Goal: Transaction & Acquisition: Purchase product/service

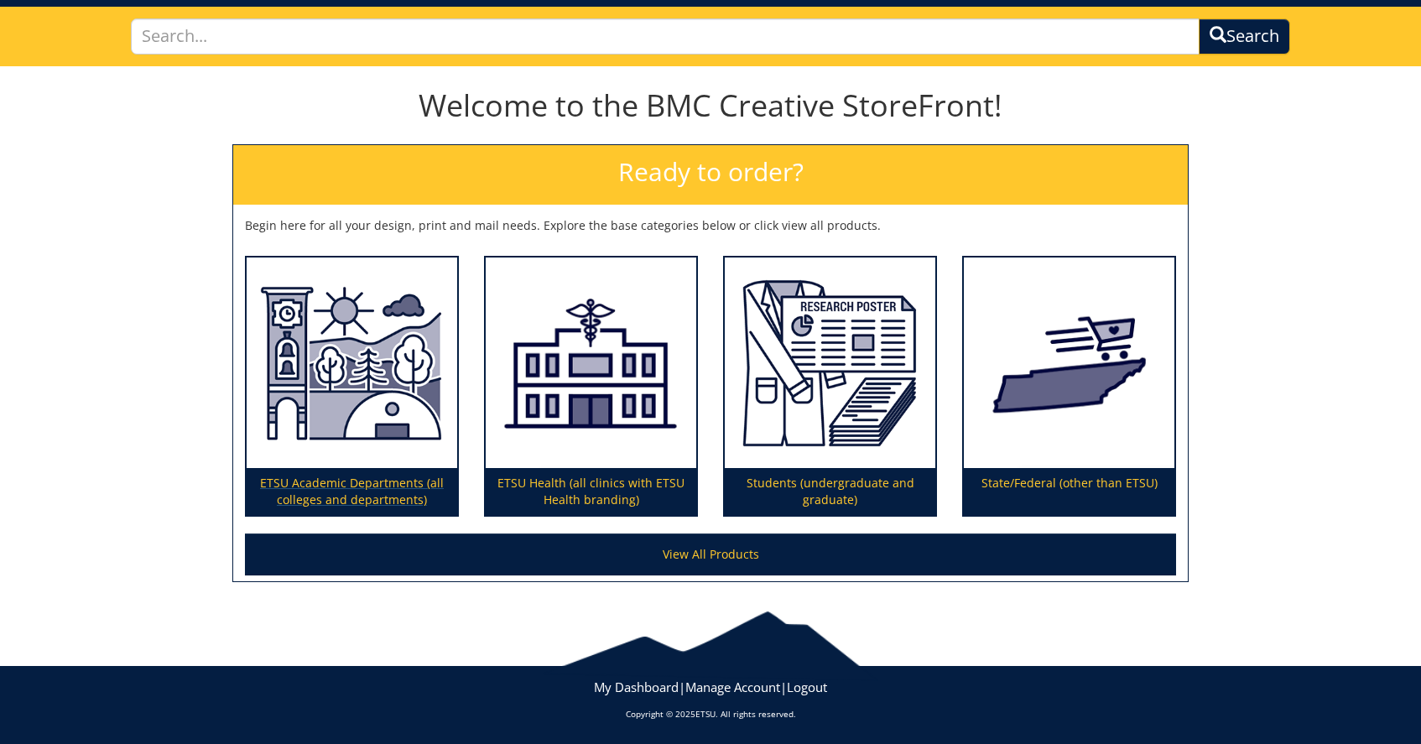
scroll to position [107, 0]
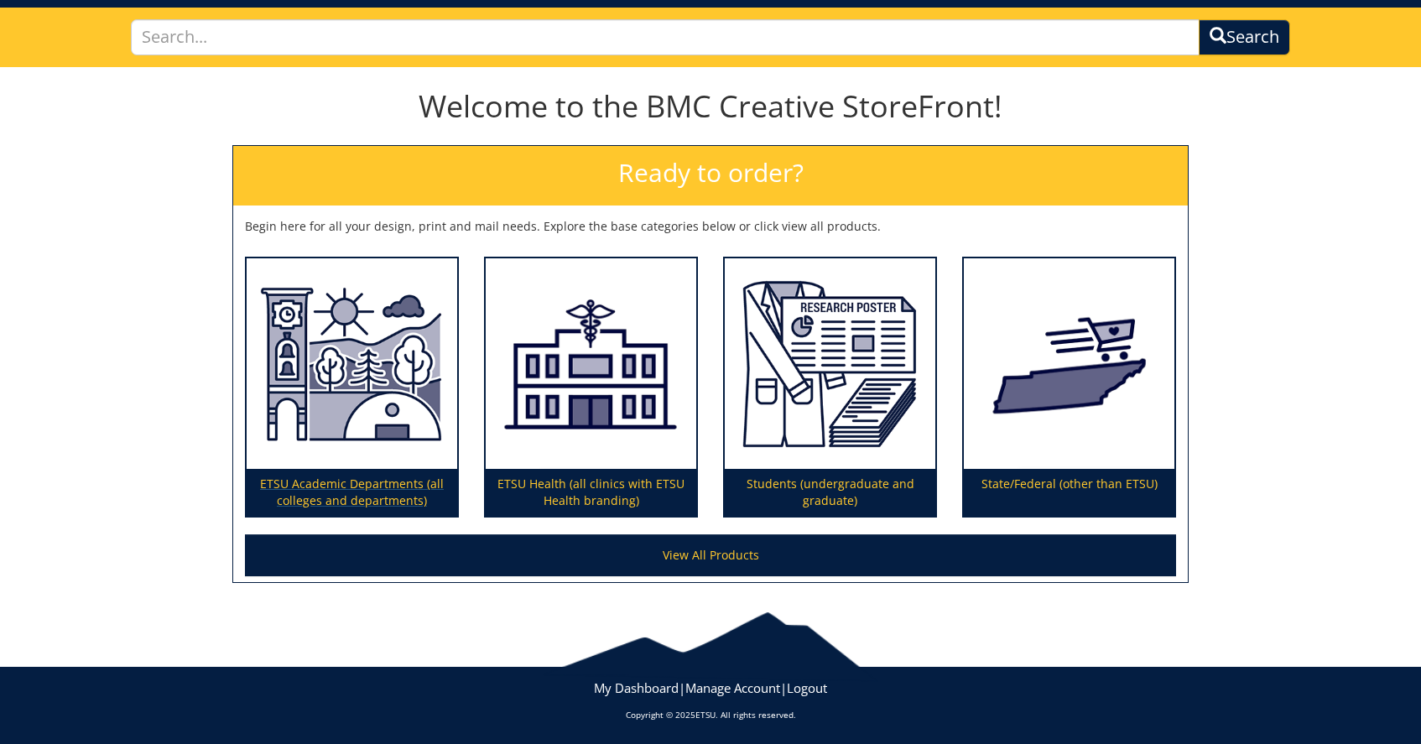
click at [354, 399] on img at bounding box center [352, 363] width 210 height 211
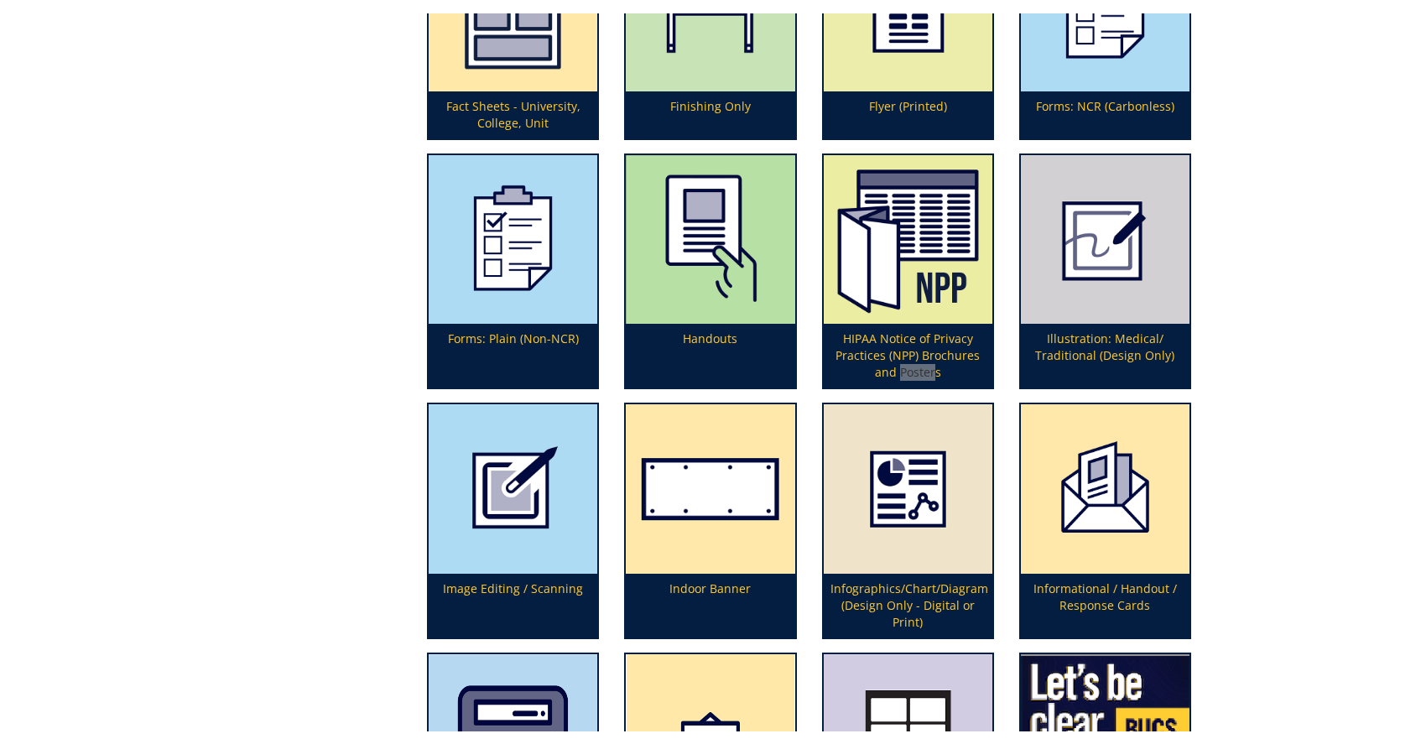
scroll to position [4112, 0]
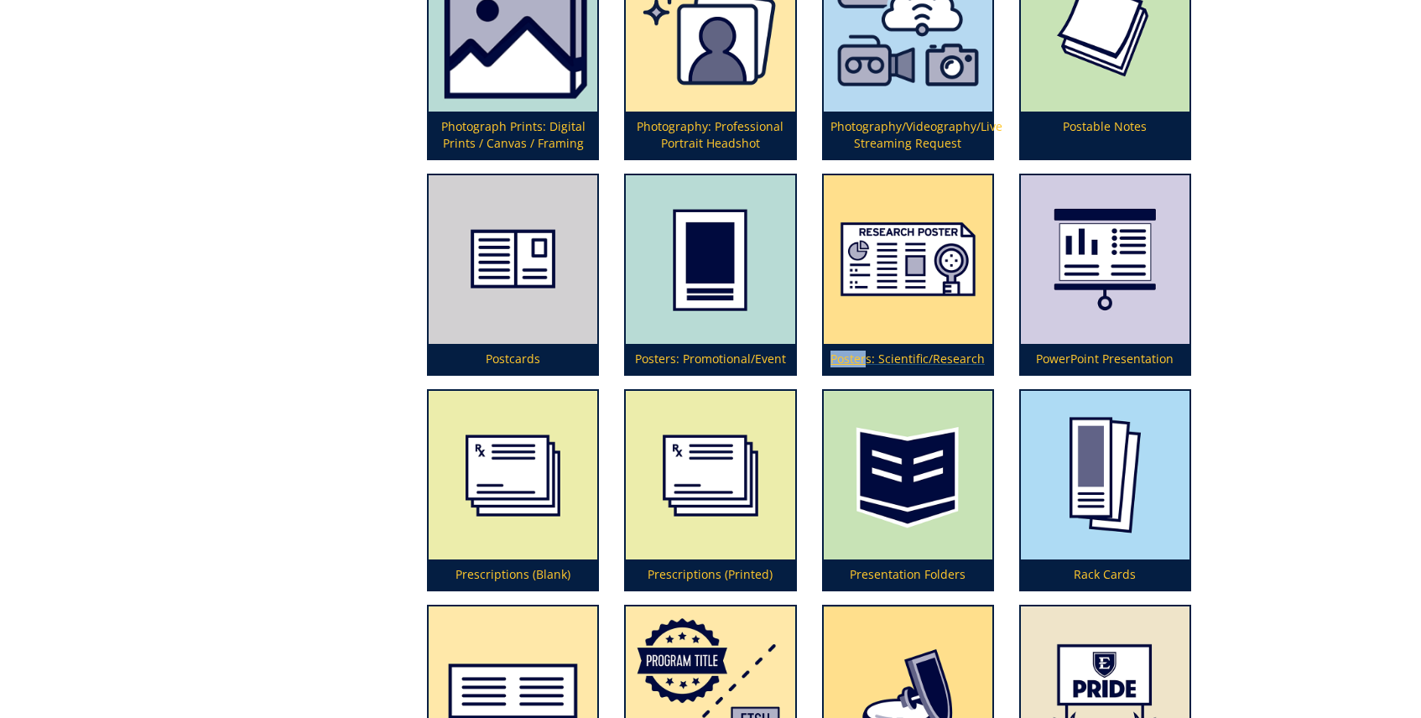
click at [944, 267] on img at bounding box center [908, 259] width 169 height 169
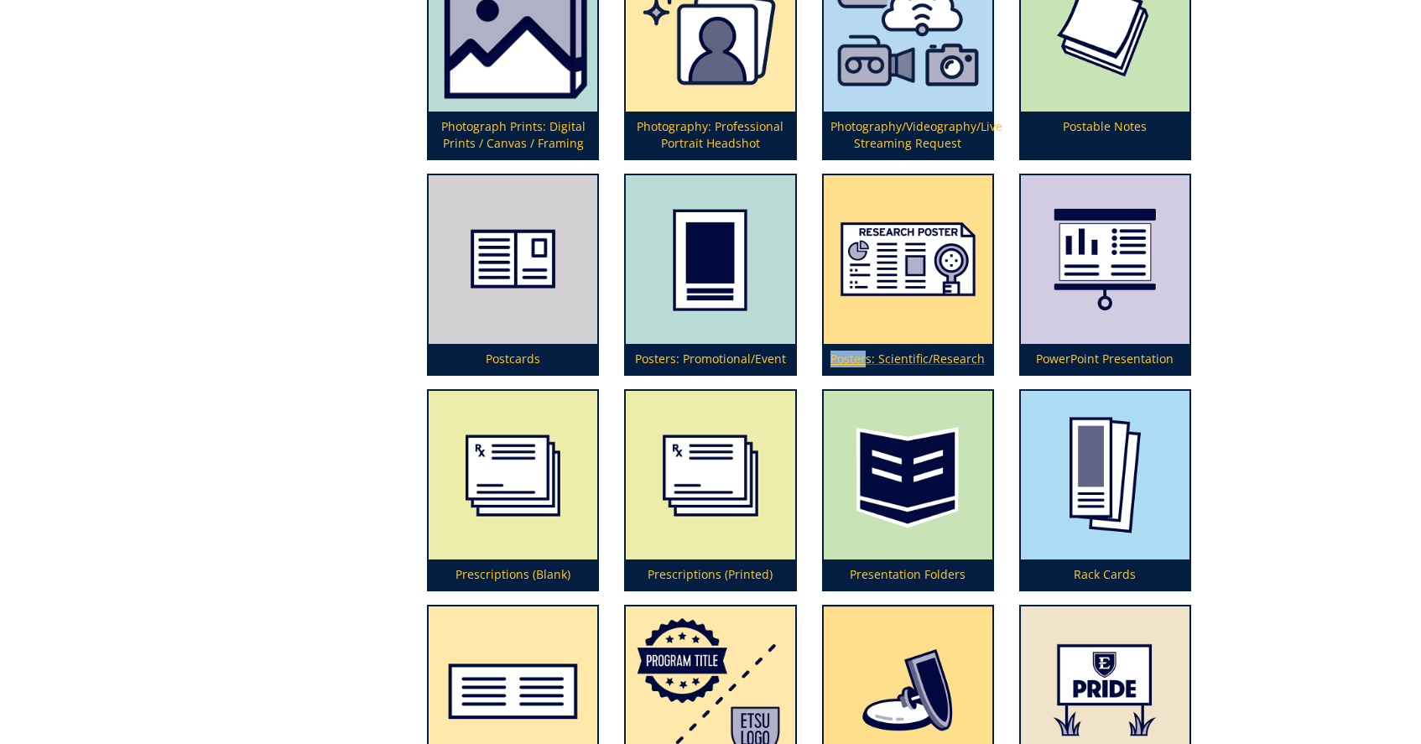
click at [928, 290] on img at bounding box center [908, 259] width 169 height 169
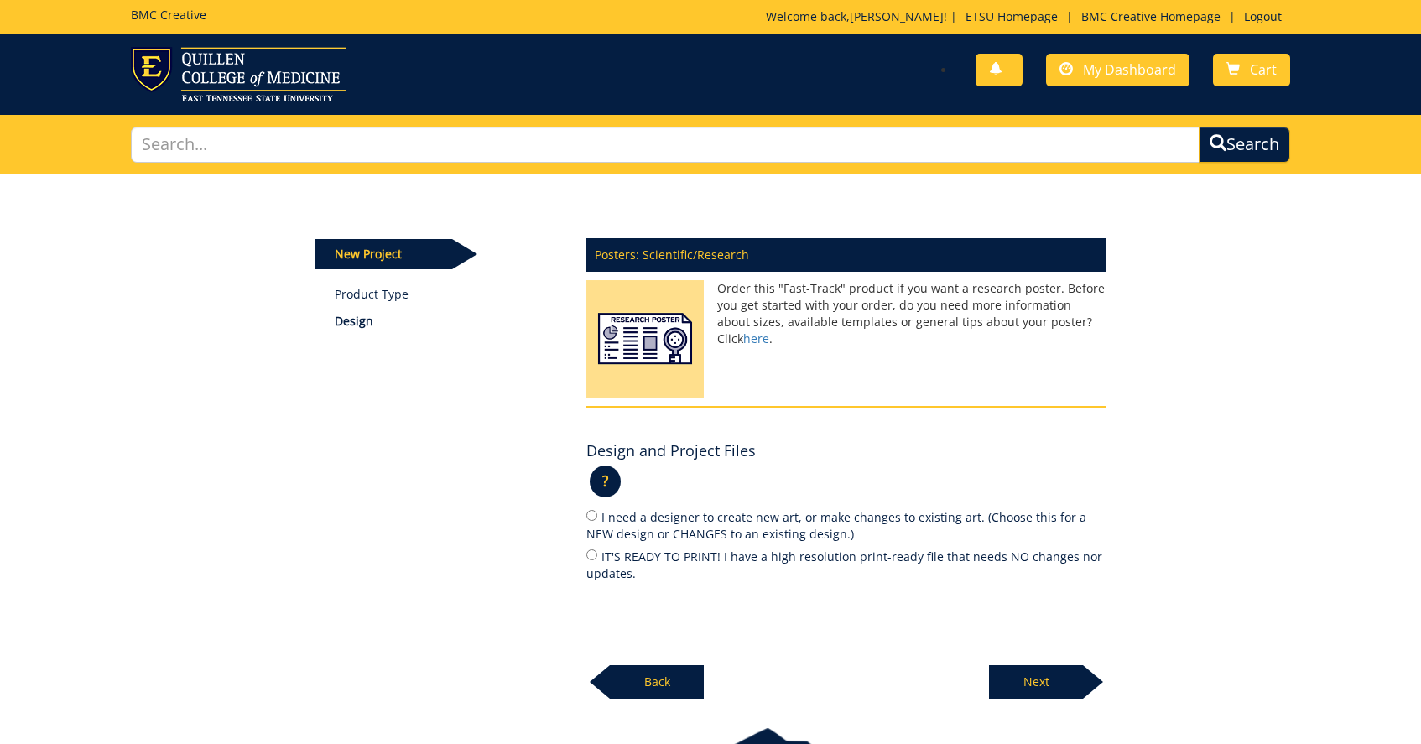
click at [590, 551] on input "IT'S READY TO PRINT! I have a high resolution print-ready file that needs NO ch…" at bounding box center [591, 554] width 11 height 11
radio input "true"
click at [1007, 678] on p "Next" at bounding box center [1036, 682] width 94 height 34
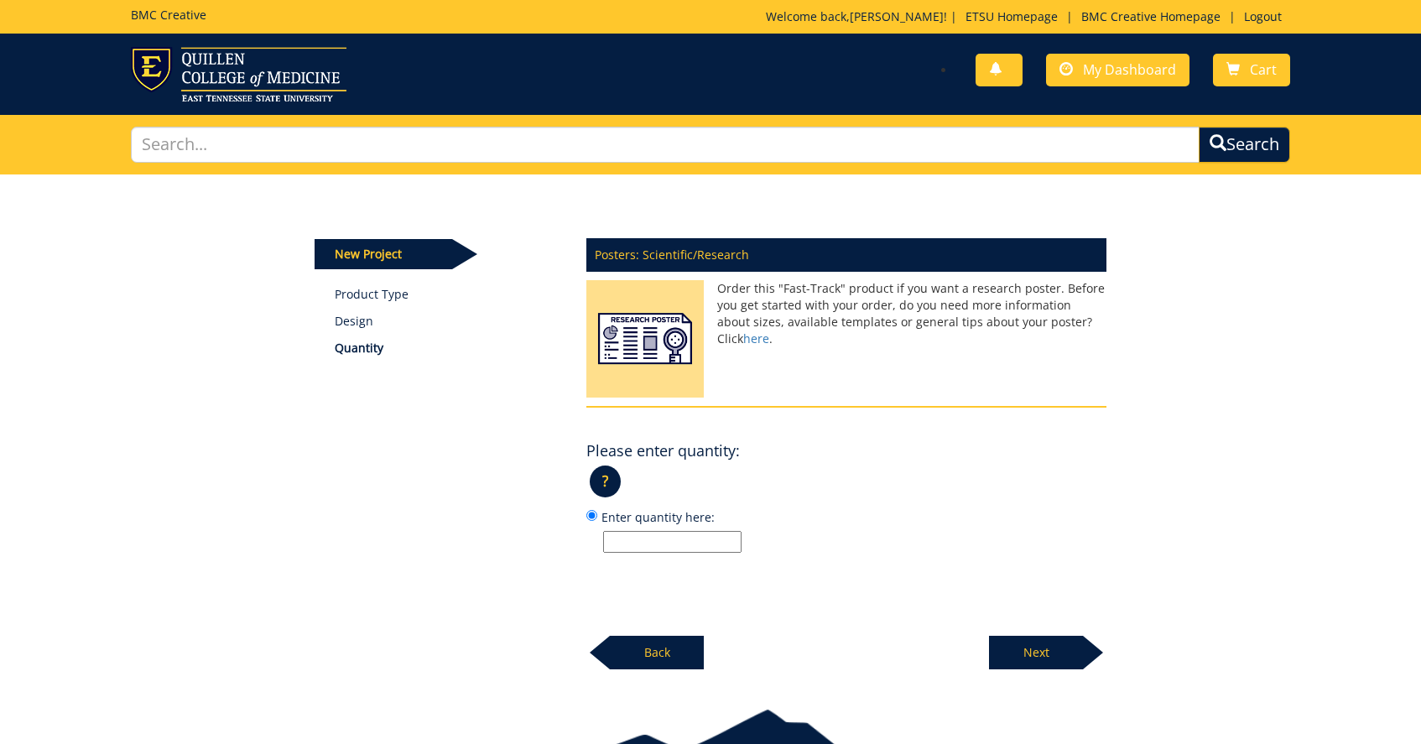
click at [605, 481] on p "?" at bounding box center [605, 481] width 31 height 32
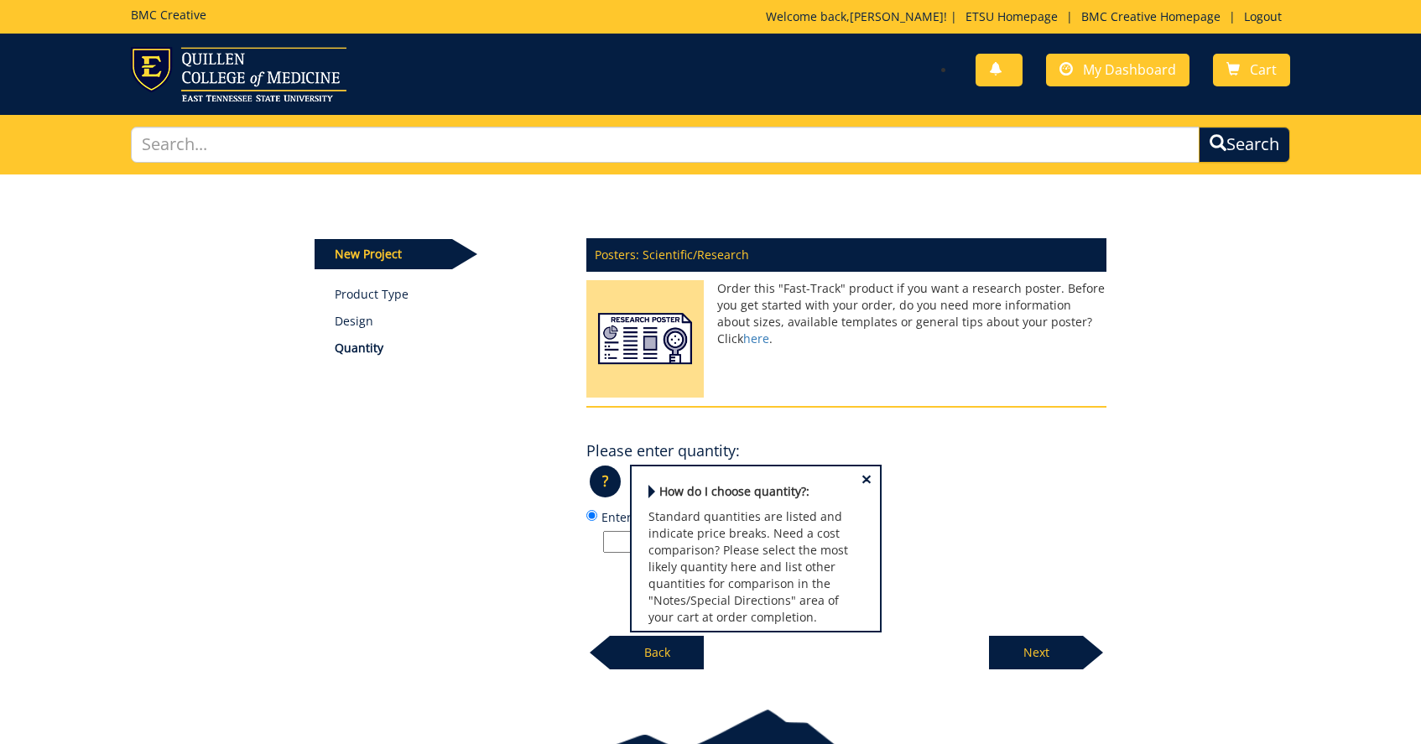
click at [612, 533] on input "Enter quantity here:" at bounding box center [672, 542] width 138 height 22
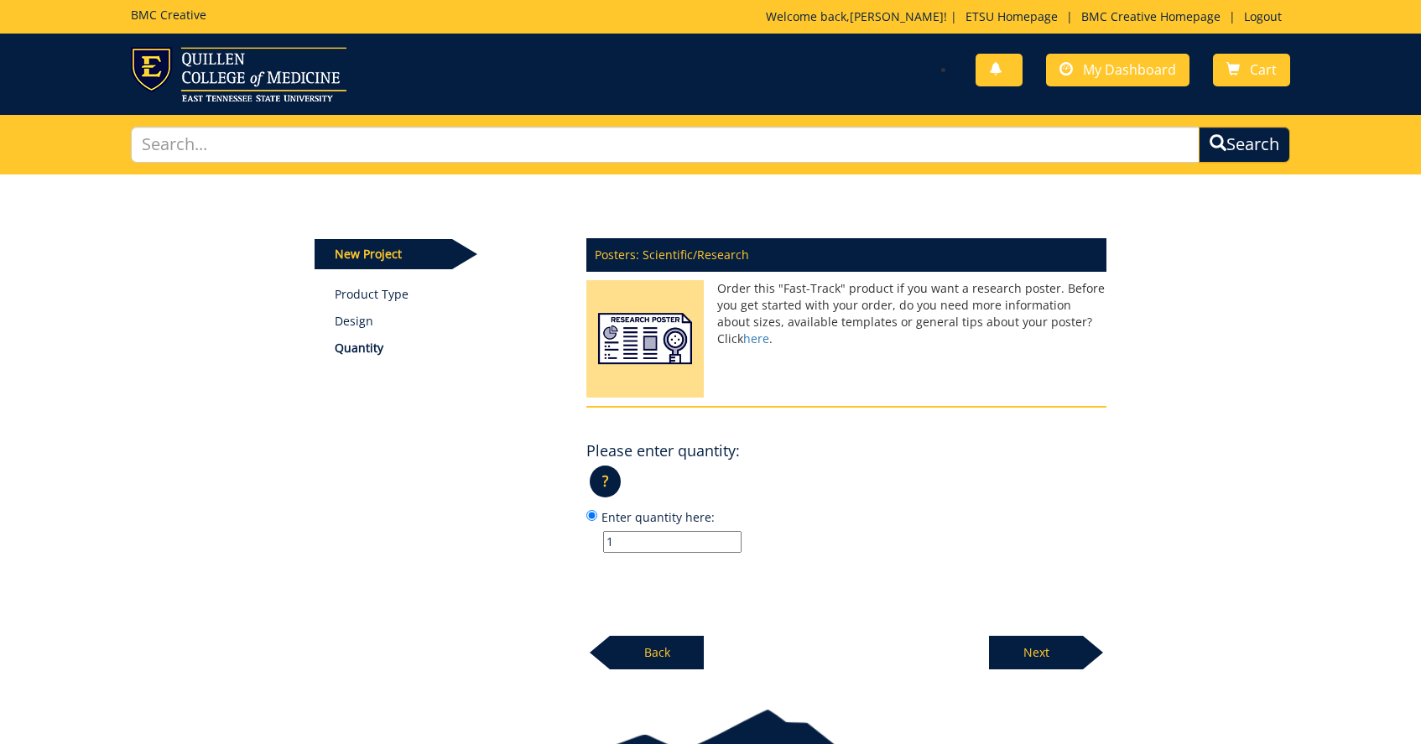
type input "1"
click at [1002, 648] on p "Next" at bounding box center [1036, 653] width 94 height 34
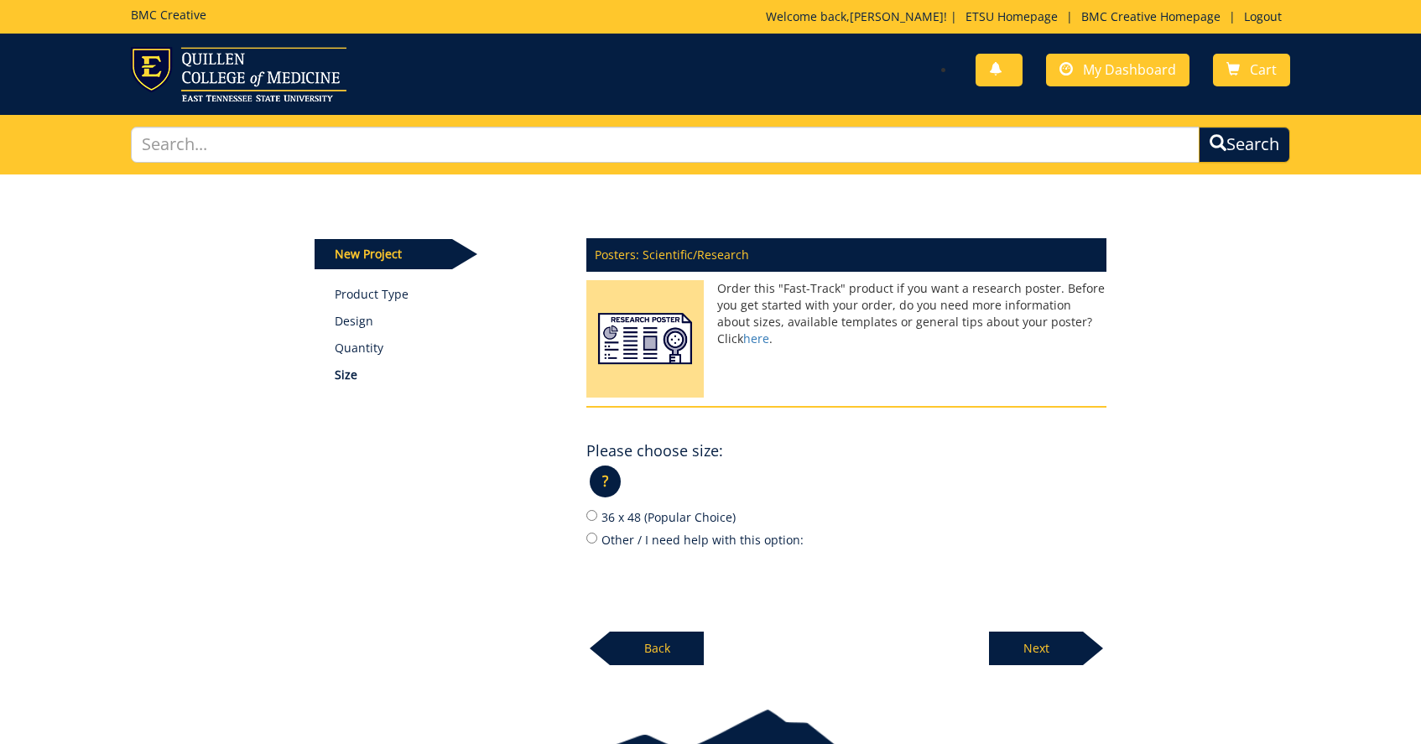
click at [591, 514] on input "36 x 48 (Popular Choice)" at bounding box center [591, 515] width 11 height 11
radio input "true"
click at [1023, 642] on p "Next" at bounding box center [1036, 648] width 94 height 34
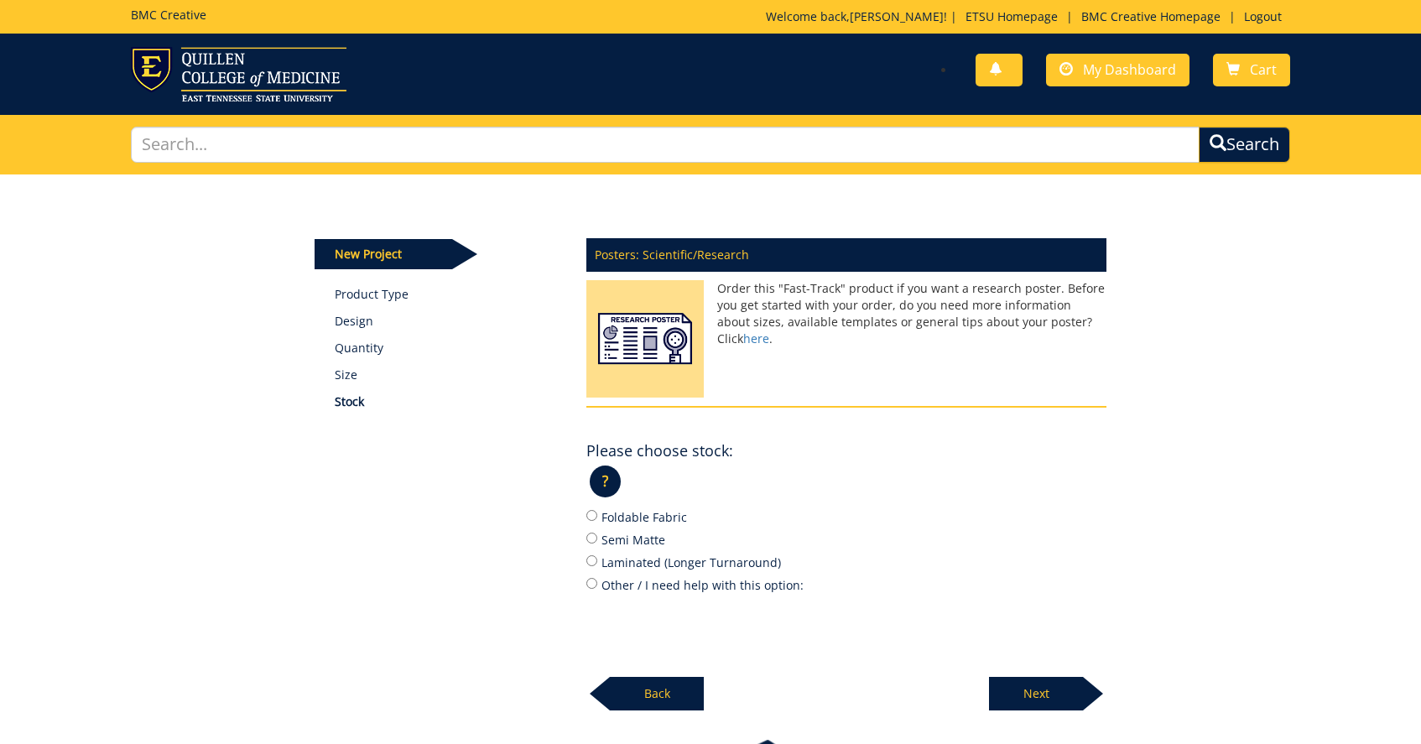
click at [592, 537] on input "Semi Matte" at bounding box center [591, 538] width 11 height 11
radio input "true"
click at [1024, 680] on p "Next" at bounding box center [1036, 694] width 94 height 34
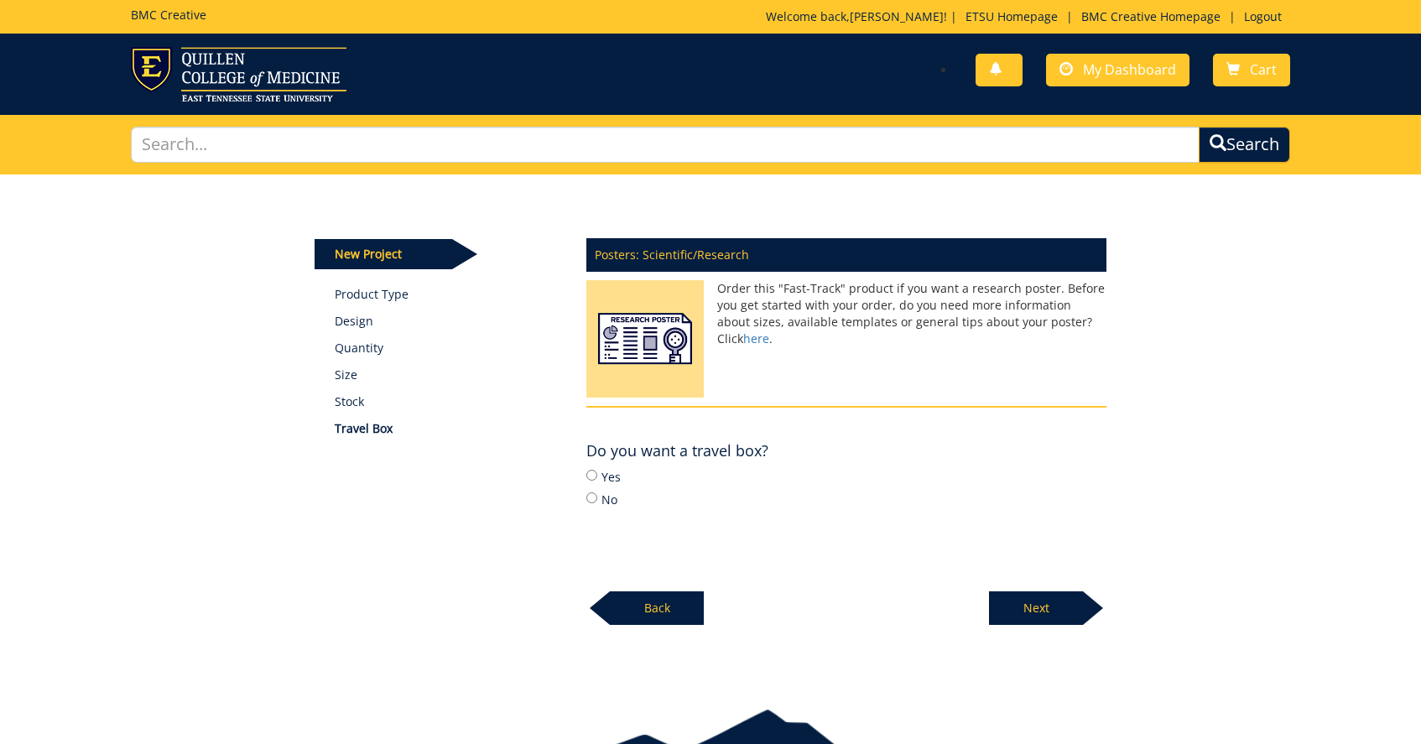
click at [587, 476] on input "Yes" at bounding box center [591, 475] width 11 height 11
radio input "true"
click at [1042, 606] on p "Next" at bounding box center [1036, 608] width 94 height 34
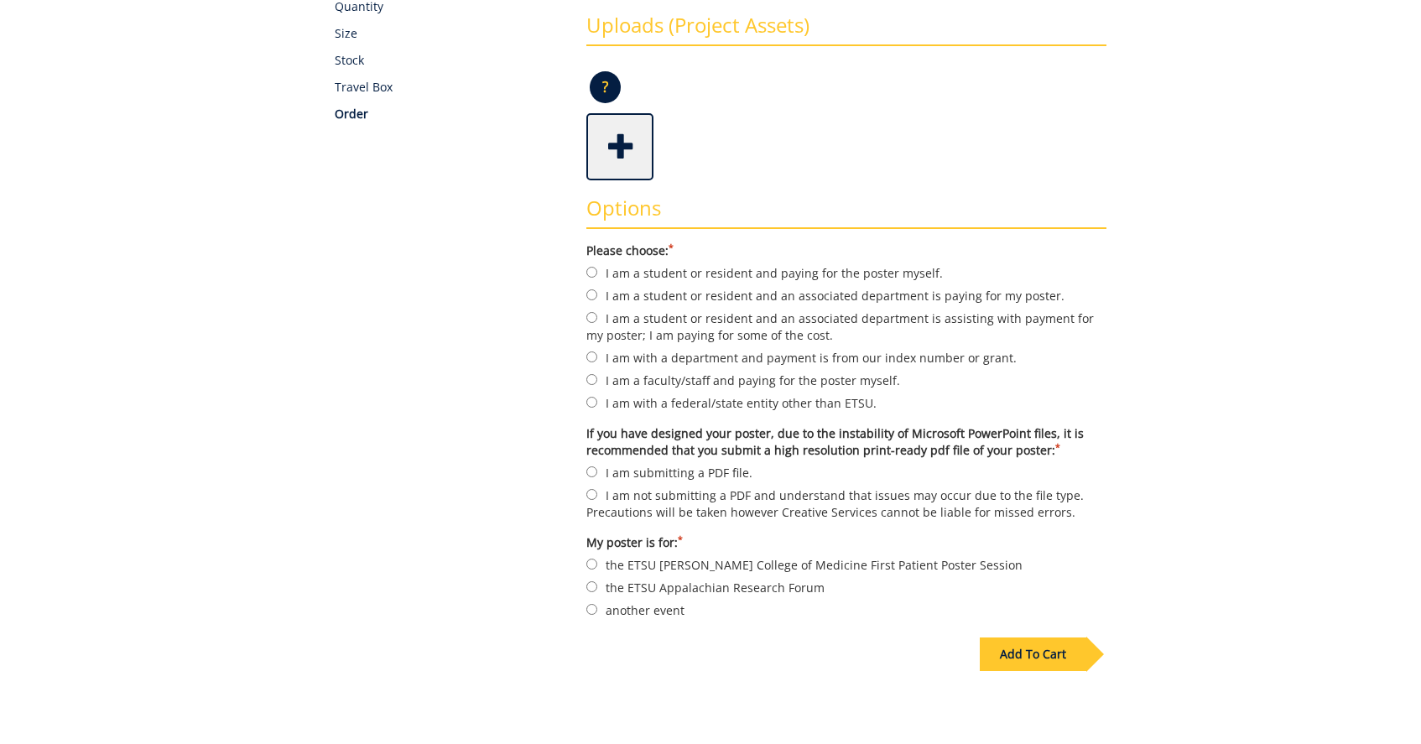
scroll to position [343, 0]
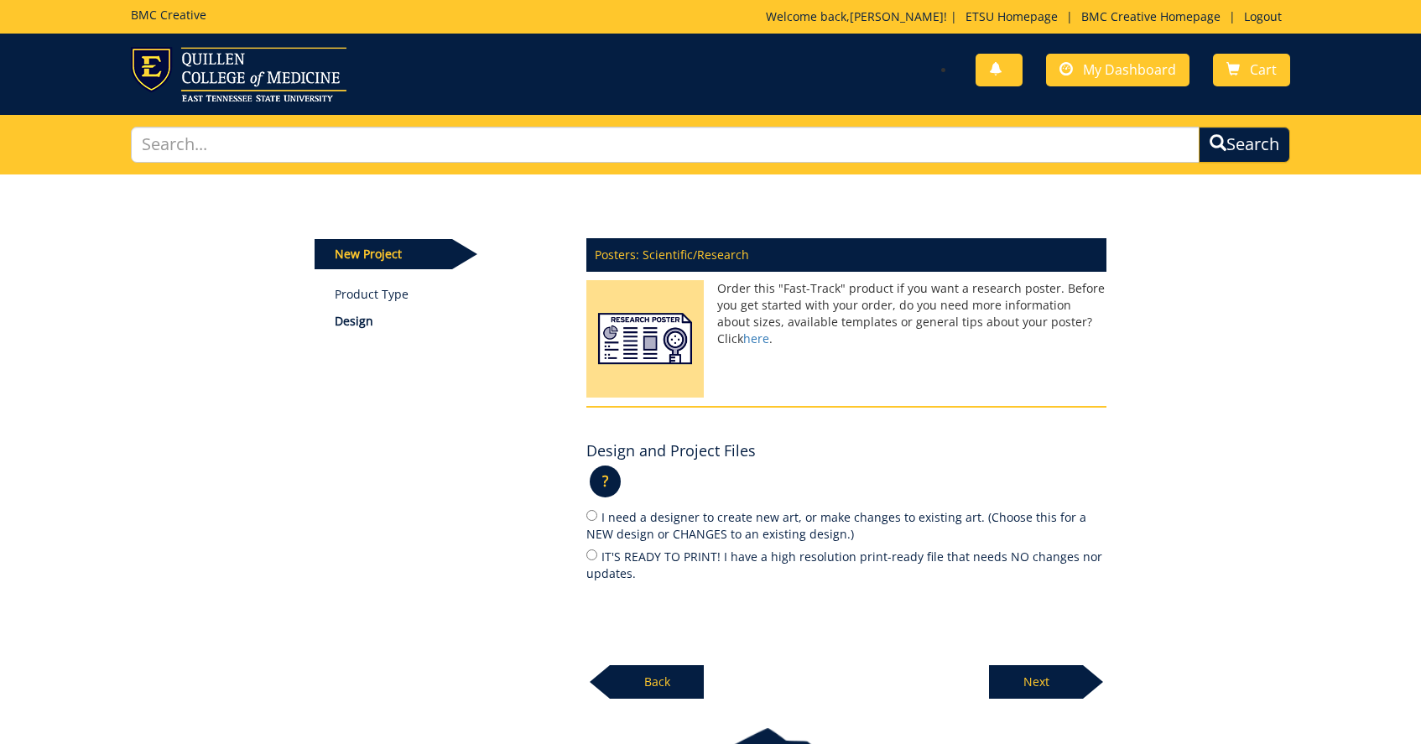
click at [593, 517] on input "I need a designer to create new art, or make changes to existing art. (Choose t…" at bounding box center [591, 515] width 11 height 11
radio input "true"
click at [1053, 679] on p "Next" at bounding box center [1036, 682] width 94 height 34
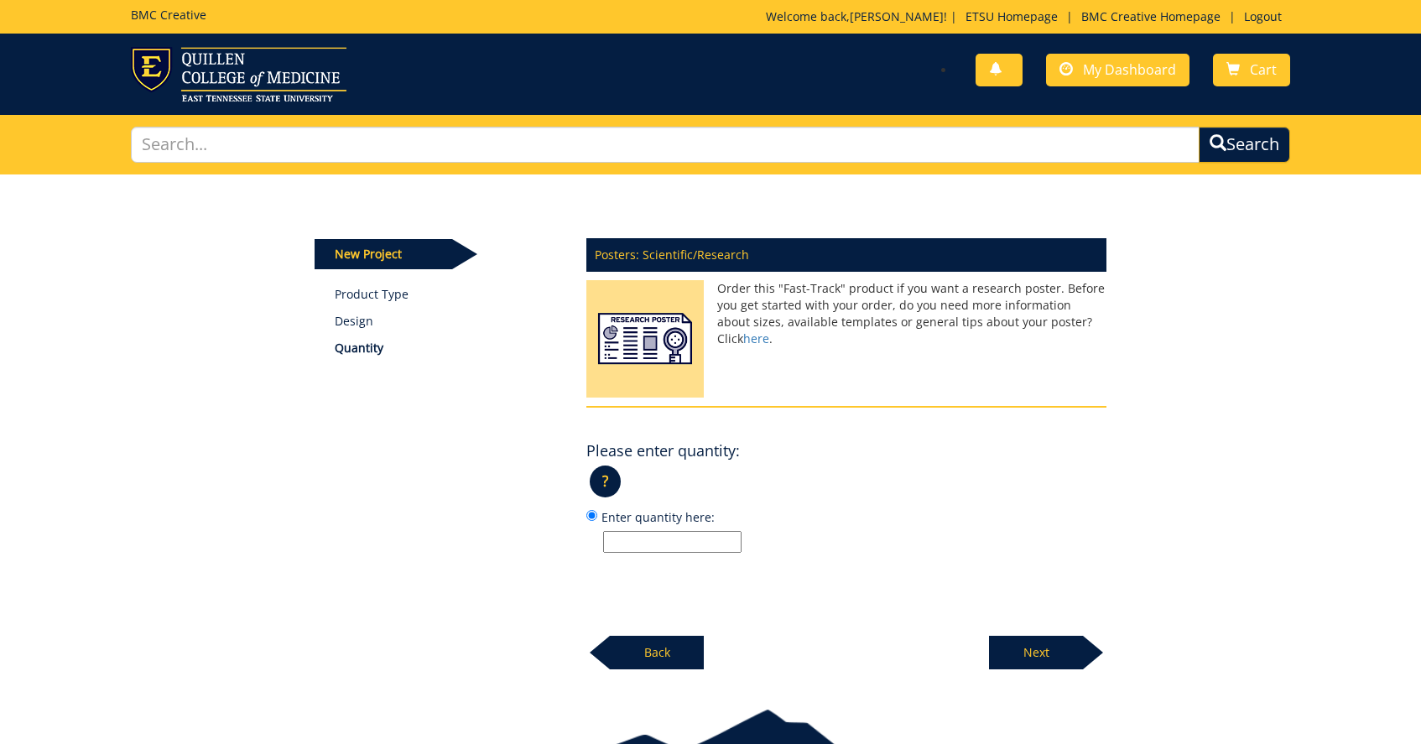
click at [629, 535] on input "Enter quantity here:" at bounding box center [672, 542] width 138 height 22
type input "1"
click at [1042, 644] on p "Next" at bounding box center [1036, 653] width 94 height 34
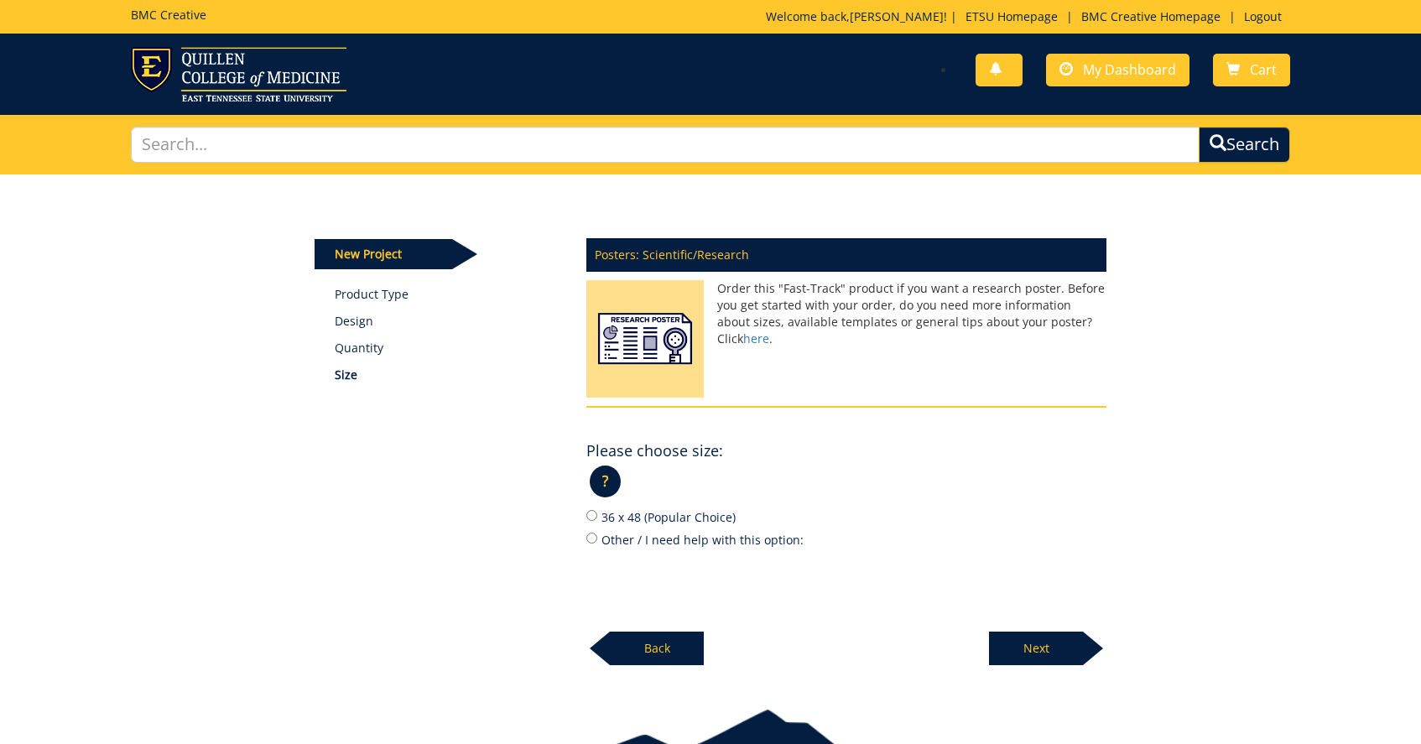
click at [581, 500] on div "Posters: Scientific/Research Order this "Fast-Track" product if you want a rese…" at bounding box center [846, 447] width 545 height 438
click at [590, 513] on input "36 x 48 (Popular Choice)" at bounding box center [591, 515] width 11 height 11
radio input "true"
click at [1036, 641] on p "Next" at bounding box center [1036, 648] width 94 height 34
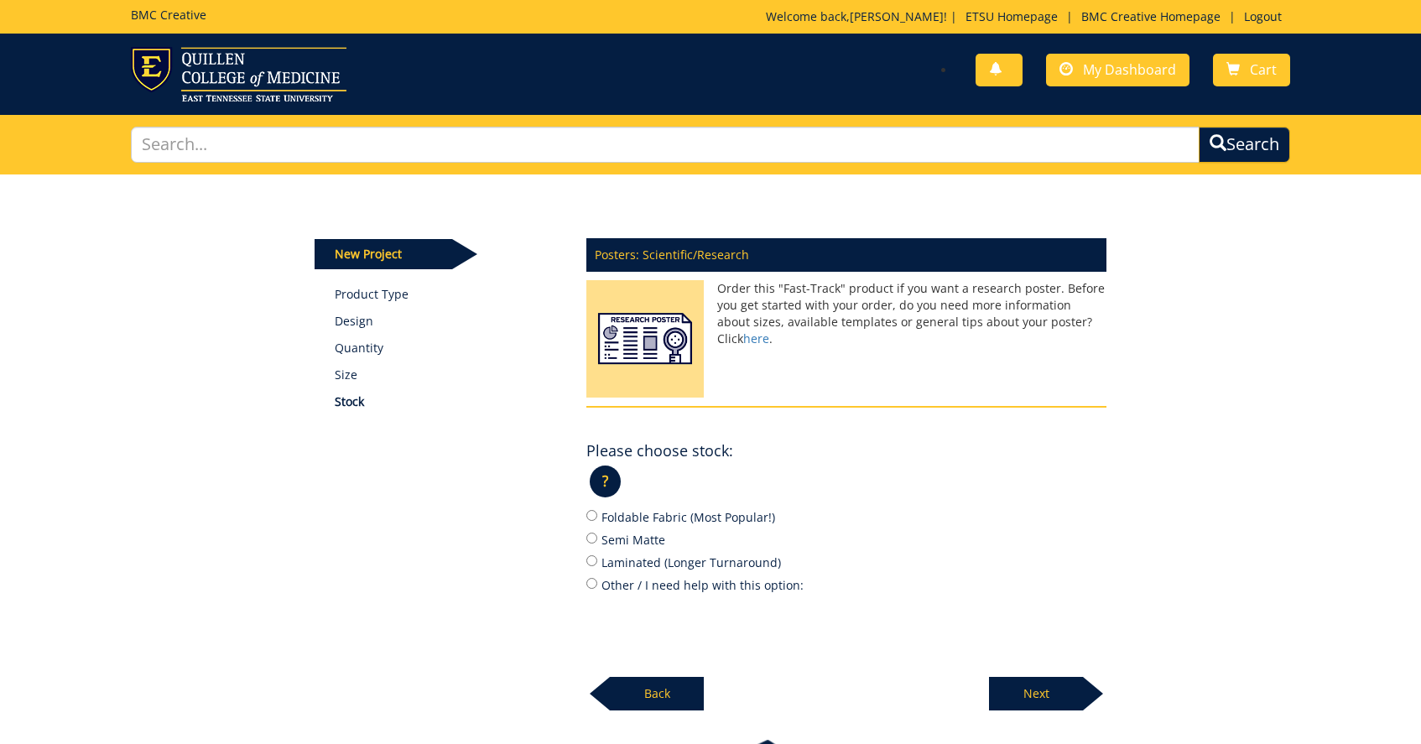
click at [594, 541] on label "Semi Matte" at bounding box center [846, 539] width 520 height 18
click at [594, 541] on input "Semi Matte" at bounding box center [591, 538] width 11 height 11
radio input "true"
click at [1043, 698] on p "Next" at bounding box center [1036, 694] width 94 height 34
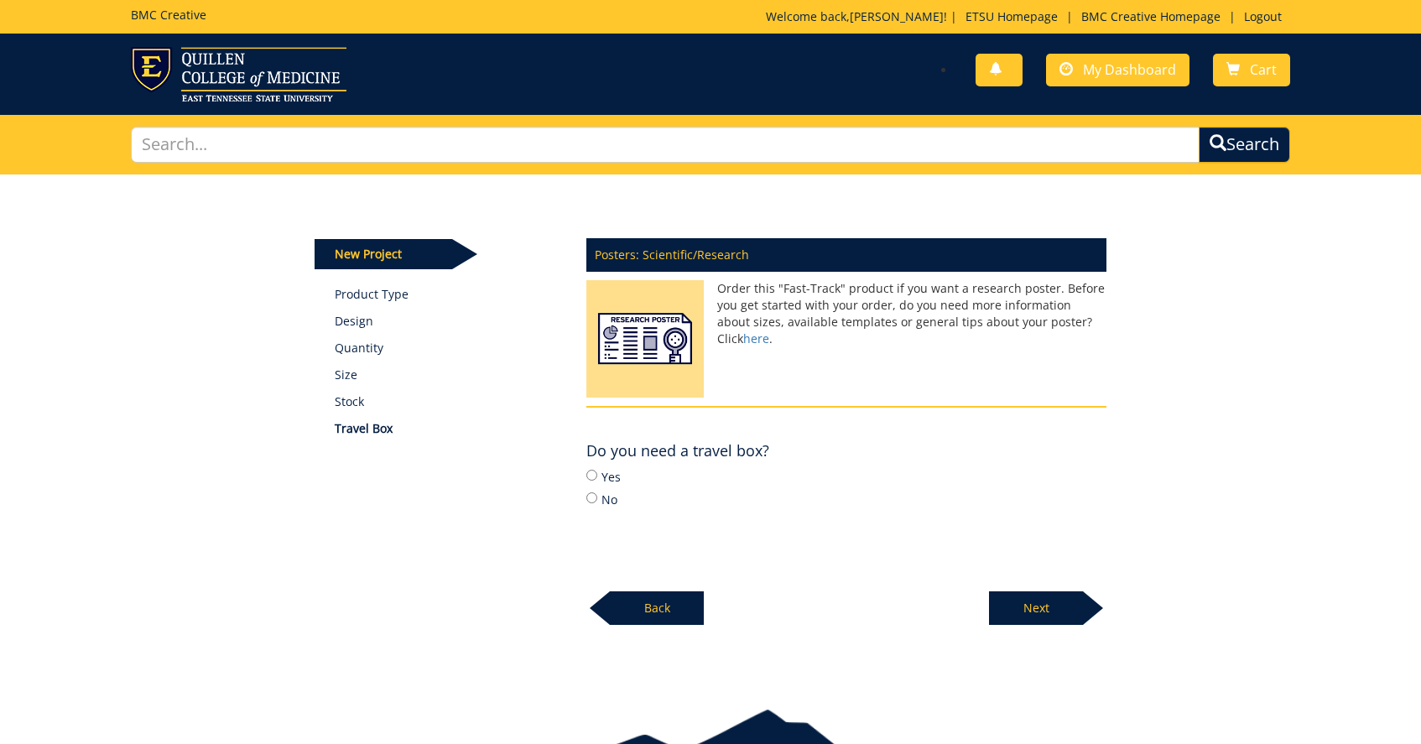
click at [588, 481] on label "Yes" at bounding box center [846, 476] width 520 height 18
click at [588, 481] on input "Yes" at bounding box center [591, 475] width 11 height 11
radio input "true"
click at [1041, 605] on p "Next" at bounding box center [1036, 608] width 94 height 34
